Goal: Find specific page/section: Find specific page/section

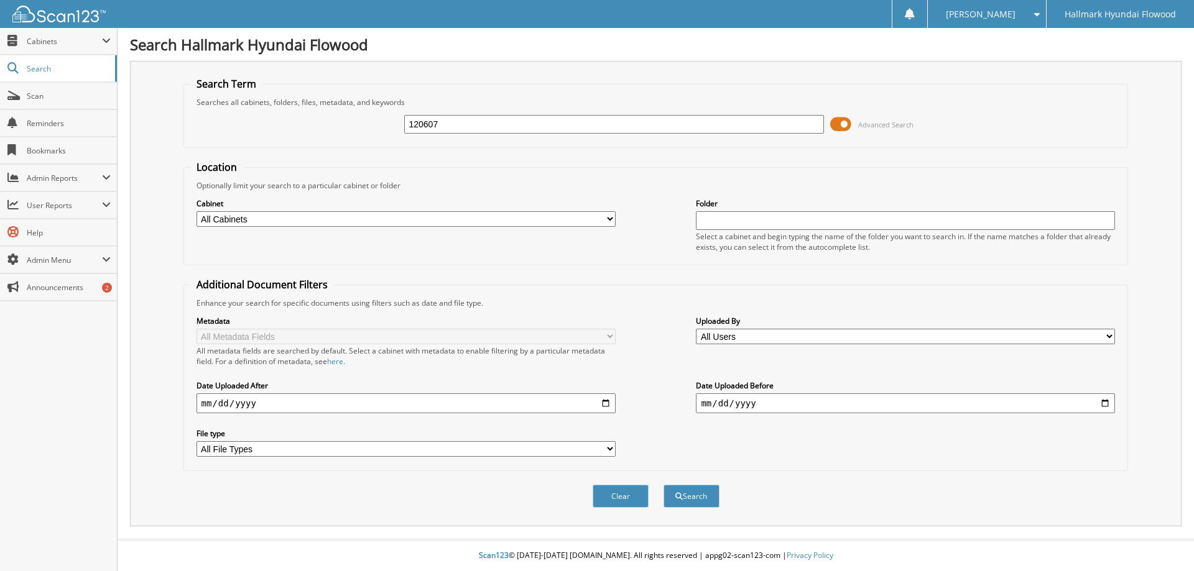
type input "120607"
click at [663, 485] on button "Search" at bounding box center [691, 496] width 56 height 23
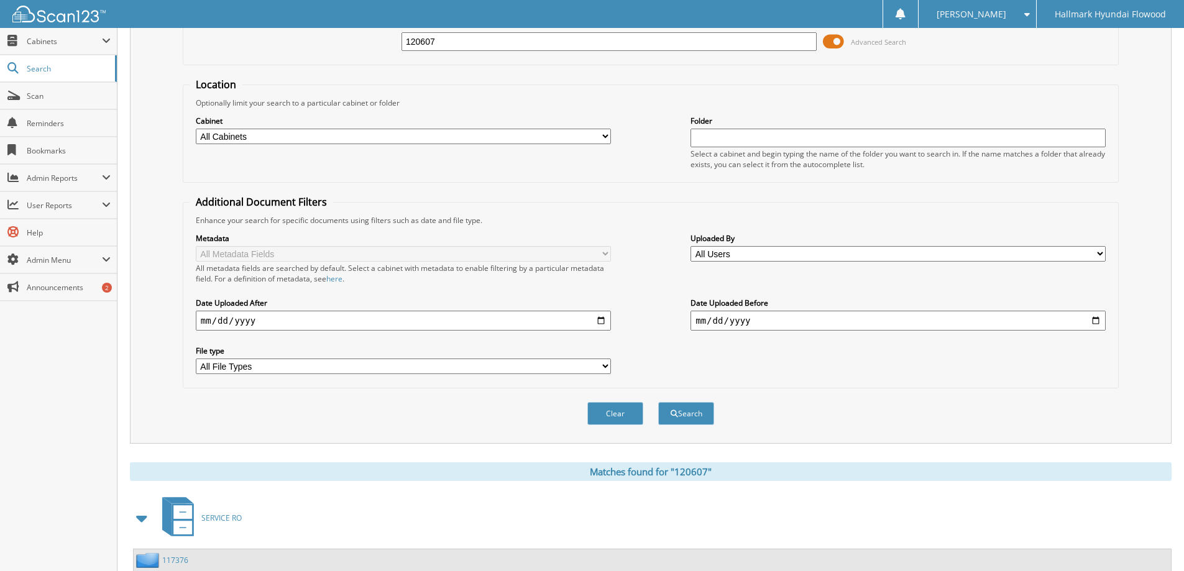
scroll to position [311, 0]
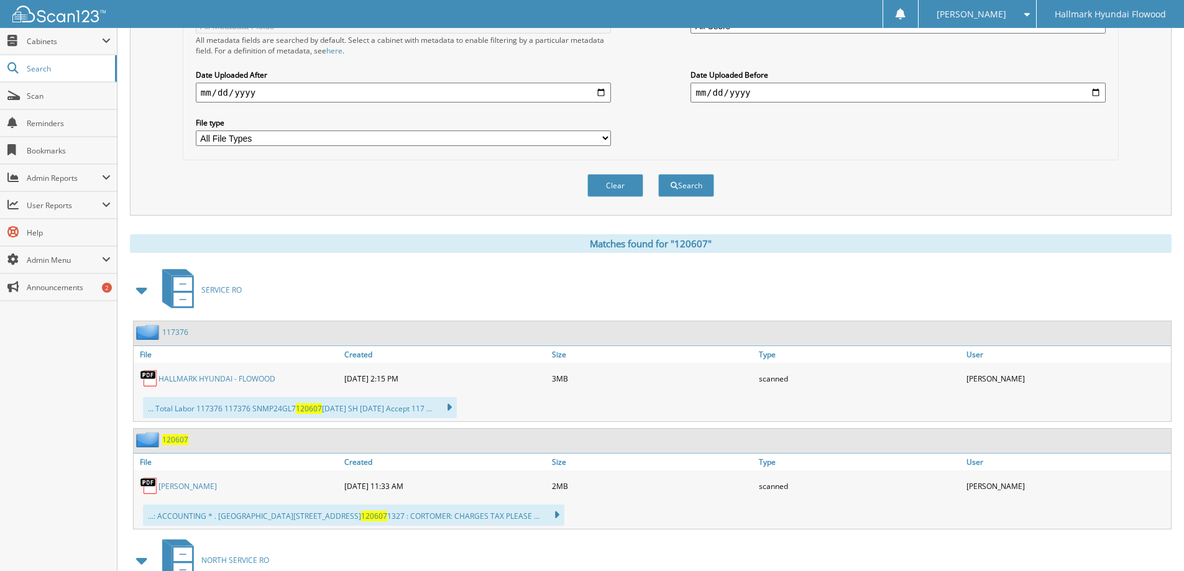
click at [175, 438] on span "120607" at bounding box center [175, 440] width 26 height 11
